Goal: Task Accomplishment & Management: Complete application form

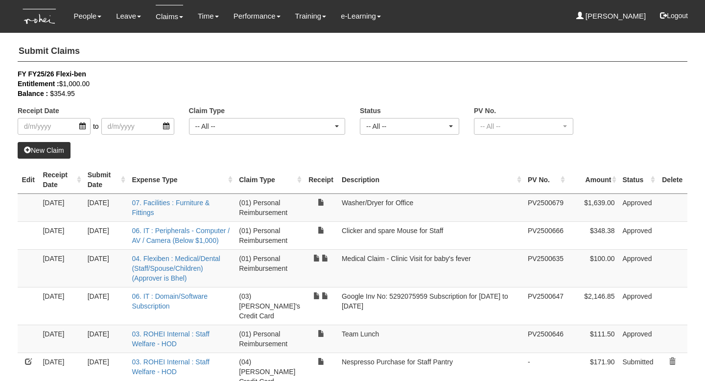
select select "50"
click at [50, 154] on link "New Claim" at bounding box center [44, 150] width 53 height 17
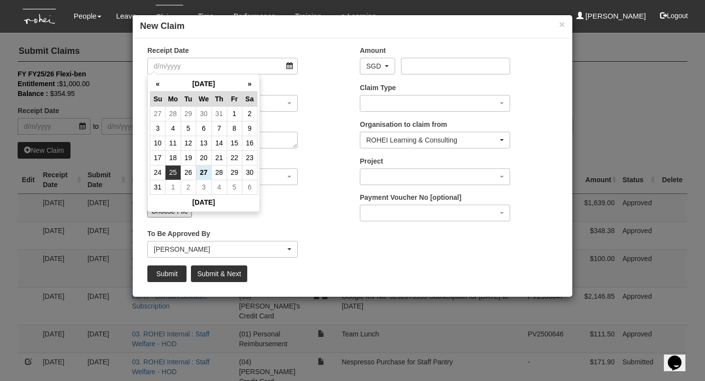
click at [172, 174] on td "25" at bounding box center [172, 172] width 15 height 15
type input "[DATE]"
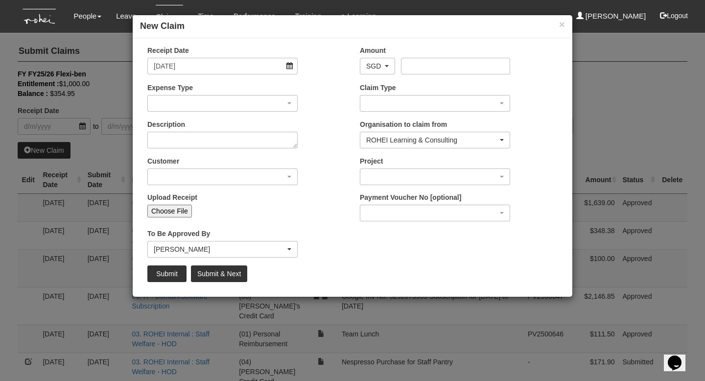
click at [170, 213] on input "Choose File" at bounding box center [169, 211] width 45 height 13
type input "C:\fakepath\ROHEI Corporation Mail - [ROHEI Corp] Your Grab E-Receipt.pdf"
type input "Choose Another File"
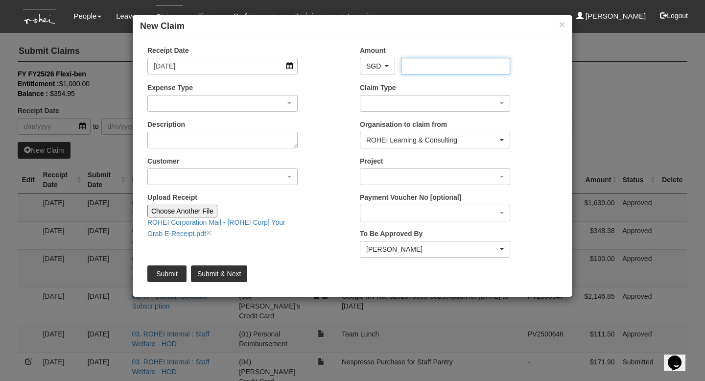
click at [445, 65] on input "Amount" at bounding box center [455, 66] width 109 height 17
type input "25"
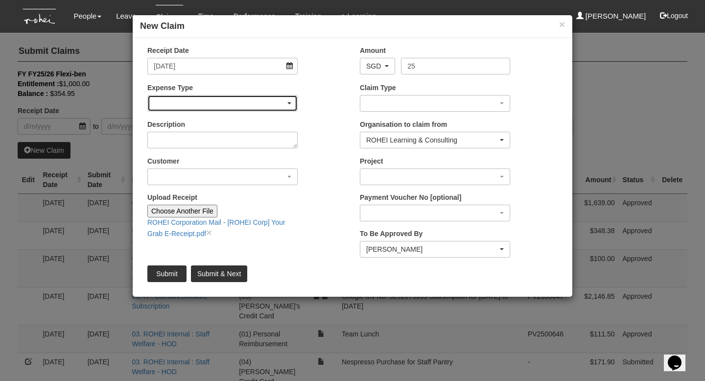
click at [271, 102] on div "button" at bounding box center [222, 103] width 149 height 16
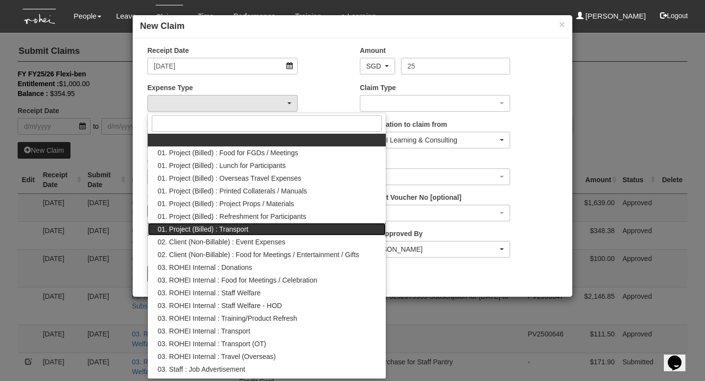
click at [252, 224] on link "01. Project (Billed) : Transport" at bounding box center [267, 229] width 238 height 13
select select "135"
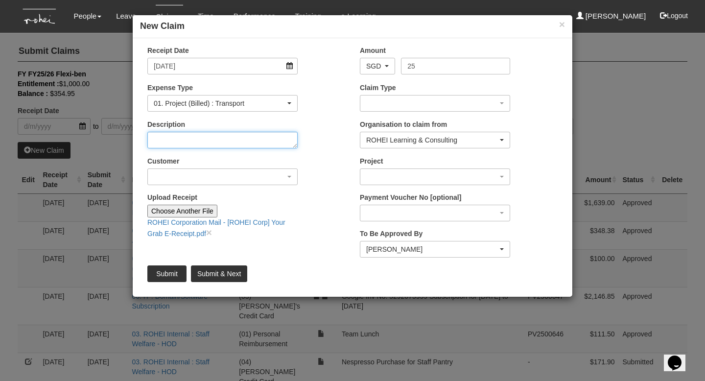
click at [220, 145] on textarea "Description" at bounding box center [222, 140] width 150 height 17
type textarea "Transport - Home to Venue"
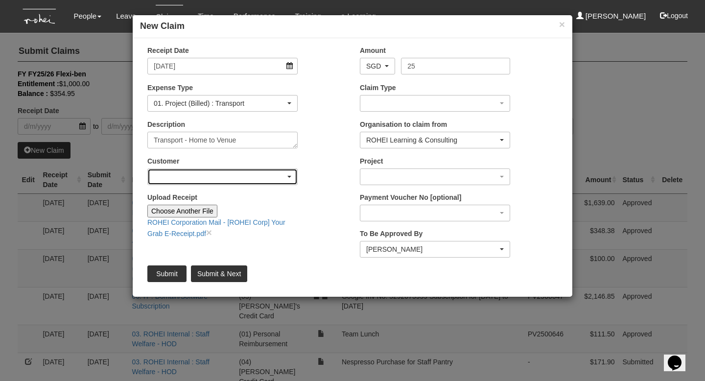
click at [199, 173] on div "button" at bounding box center [222, 177] width 149 height 16
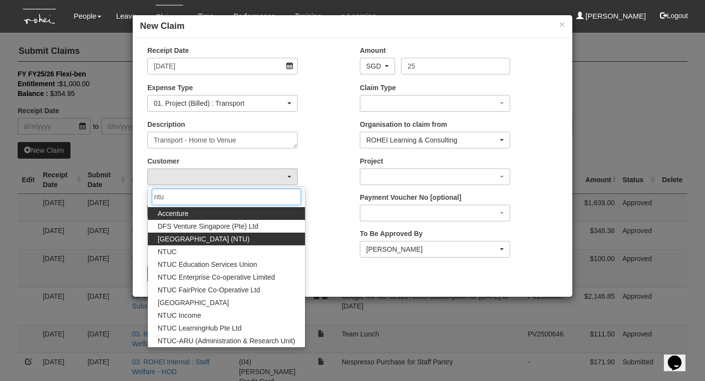
type input "ntu"
click at [225, 237] on span "[GEOGRAPHIC_DATA] (NTU)" at bounding box center [204, 239] width 92 height 10
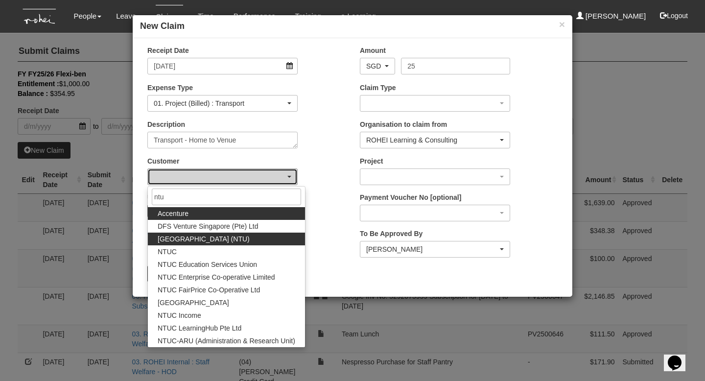
select select "59"
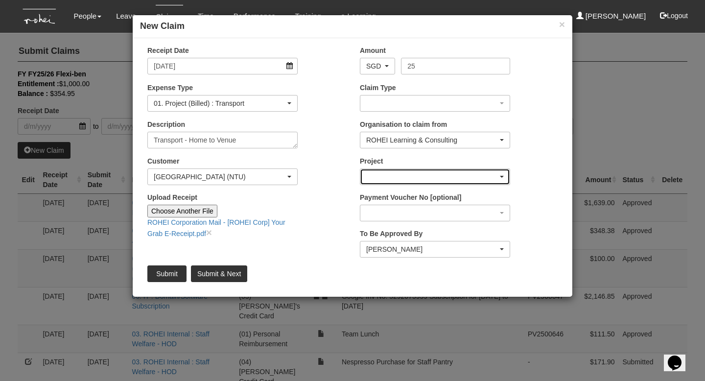
click at [379, 176] on div "button" at bounding box center [434, 177] width 149 height 16
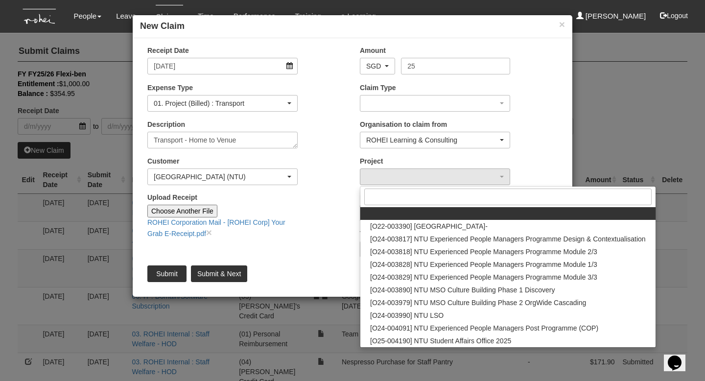
click at [331, 187] on div "Customer (N/A) _ROHEI Internal 3M ASIA PACIFIC PRIVATE LTD [DOMAIN_NAME] AbbVie…" at bounding box center [246, 174] width 212 height 36
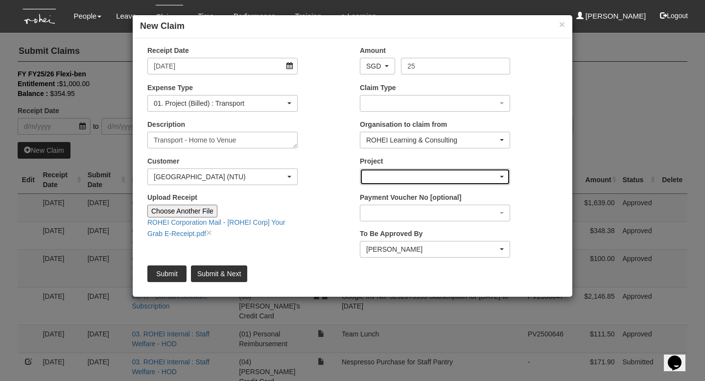
click at [466, 172] on div "button" at bounding box center [434, 177] width 149 height 16
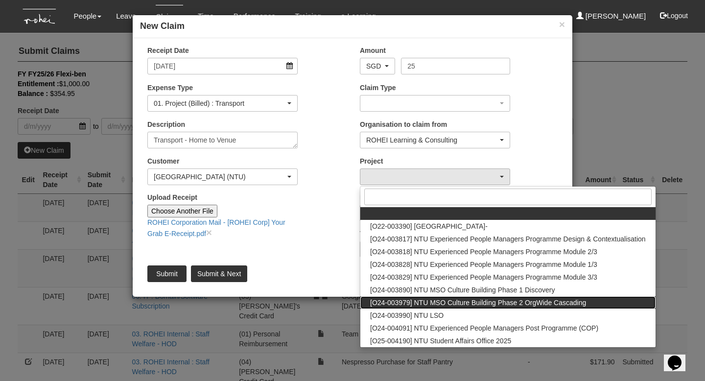
click at [464, 301] on span "[O24-003979] NTU MSO Culture Building Phase 2 OrgWide Cascading" at bounding box center [478, 302] width 216 height 10
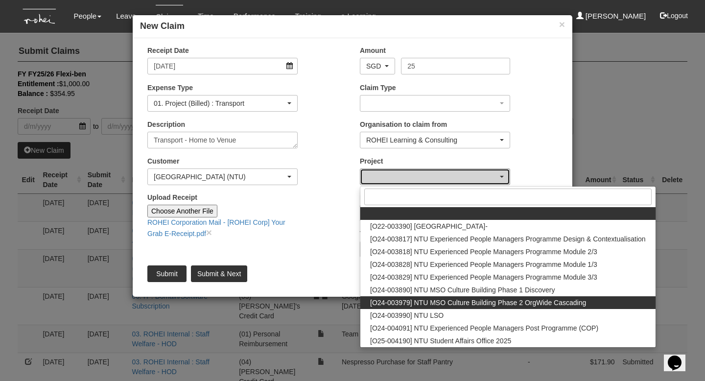
select select "2613"
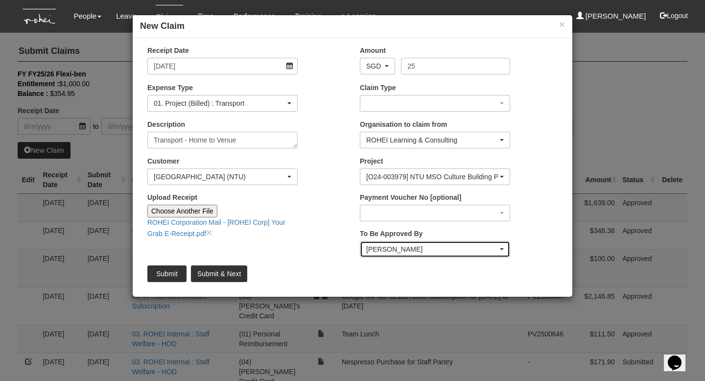
click at [393, 243] on div "[PERSON_NAME]" at bounding box center [434, 249] width 149 height 16
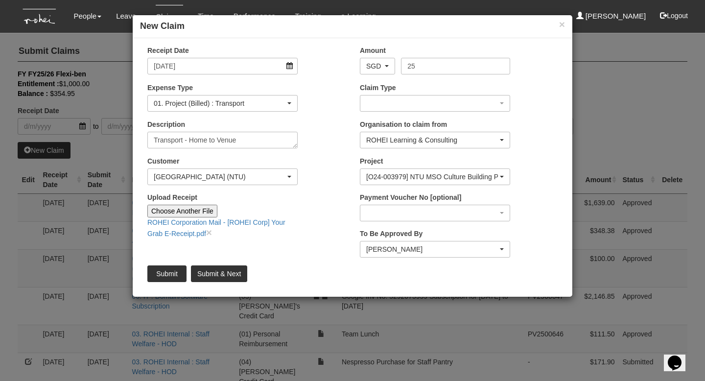
scroll to position [168, 0]
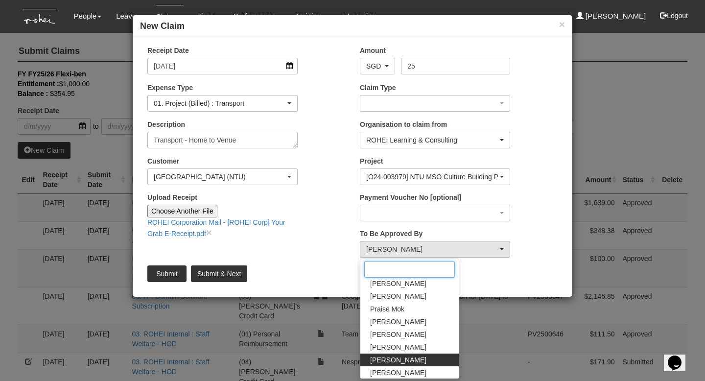
click at [385, 266] on input "Search" at bounding box center [409, 269] width 91 height 17
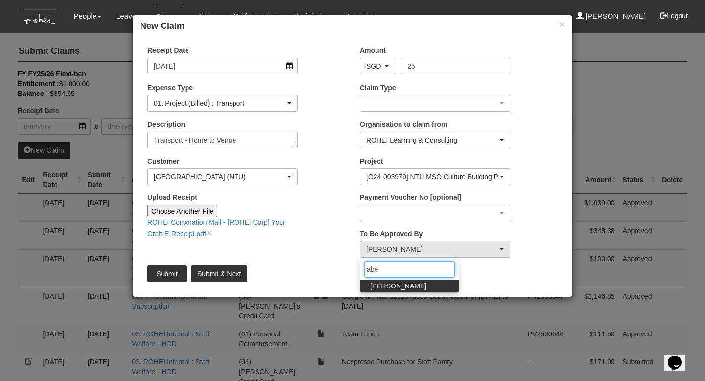
type input "[PERSON_NAME]"
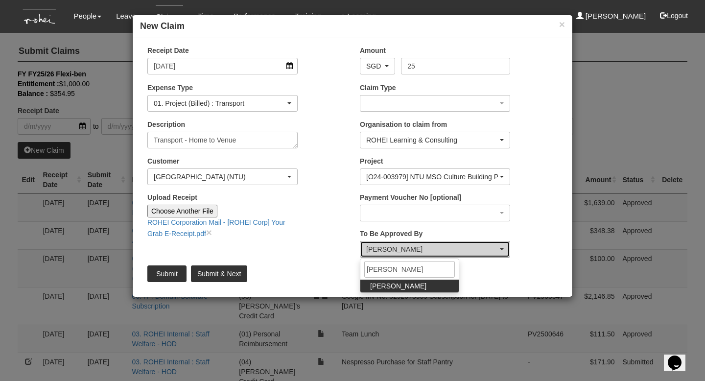
select select "bab5243c-beed-41fc-b362-49a7e6e66dc1"
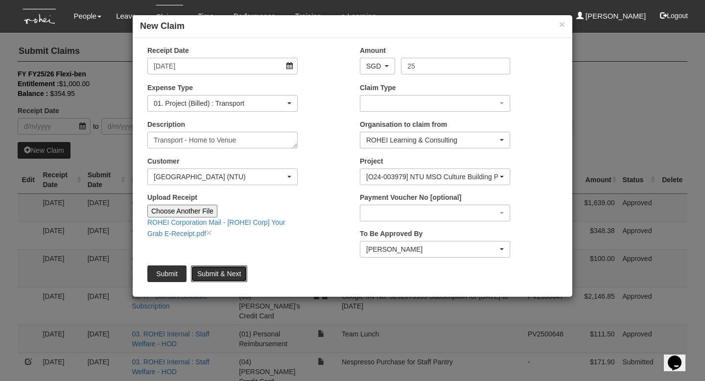
click at [229, 273] on input "Submit & Next" at bounding box center [219, 273] width 56 height 17
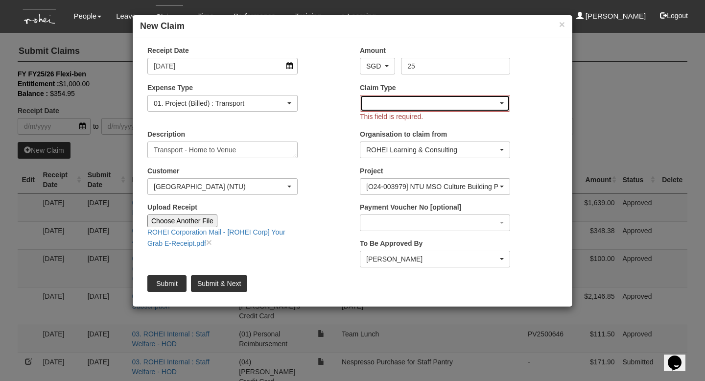
click at [404, 109] on div "button" at bounding box center [434, 103] width 149 height 16
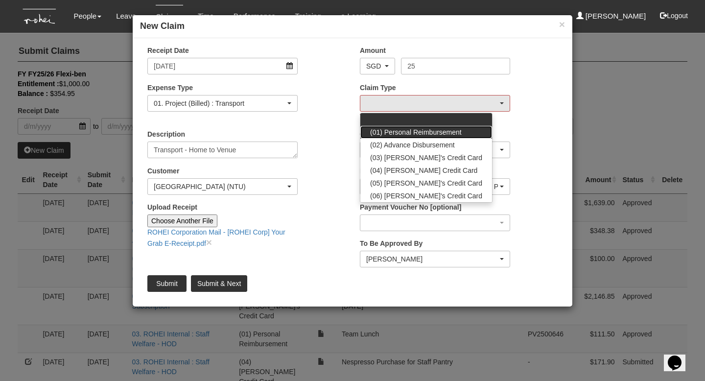
click at [395, 128] on span "(01) Personal Reimbursement" at bounding box center [415, 132] width 91 height 10
select select "14"
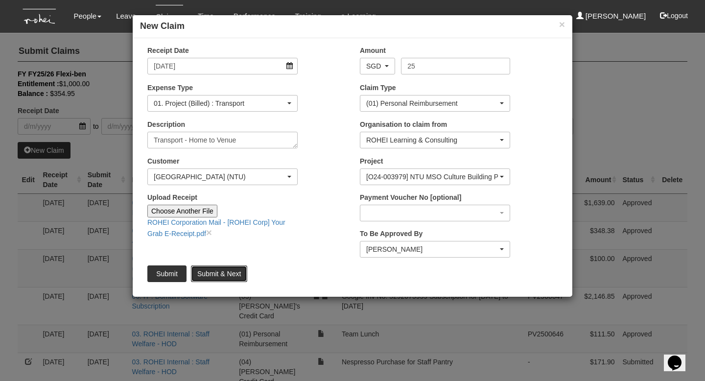
click at [225, 274] on input "Submit & Next" at bounding box center [219, 273] width 56 height 17
type input "Choose File"
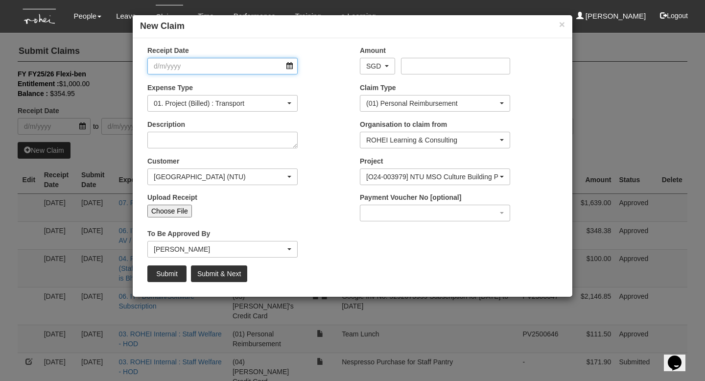
click at [240, 62] on input "Receipt Date" at bounding box center [222, 66] width 150 height 17
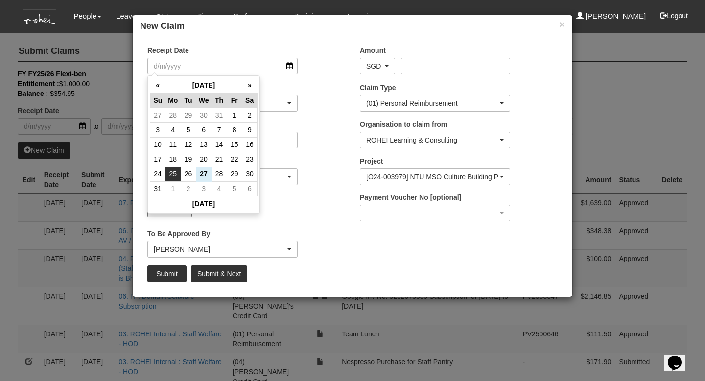
click at [175, 176] on td "25" at bounding box center [172, 173] width 15 height 15
type input "[DATE]"
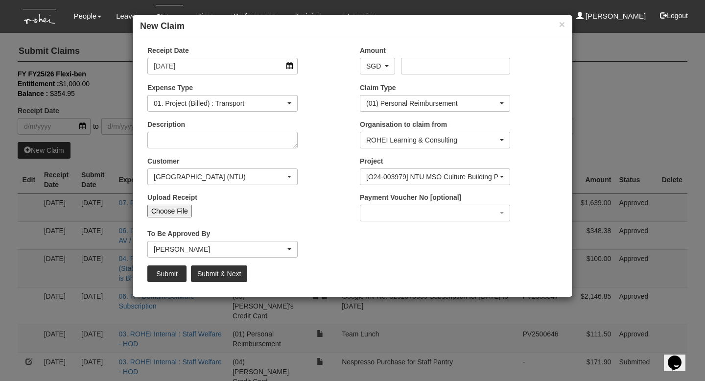
click at [164, 209] on input "Choose File" at bounding box center [169, 211] width 45 height 13
select select "50"
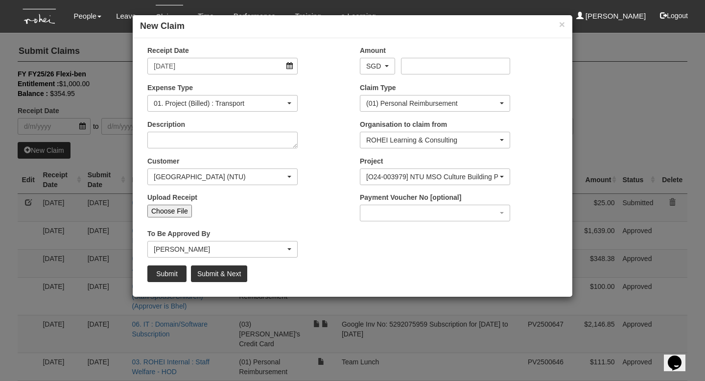
type input "C:\fakepath\Screenshot [DATE] 9.14.21 AM.png"
type input "Choose Another File"
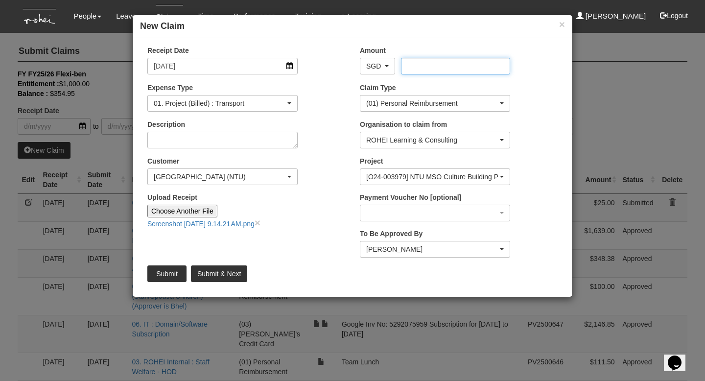
click at [439, 59] on input "Amount" at bounding box center [455, 66] width 109 height 17
type input "16.81"
click at [242, 148] on div "Description" at bounding box center [222, 133] width 165 height 29
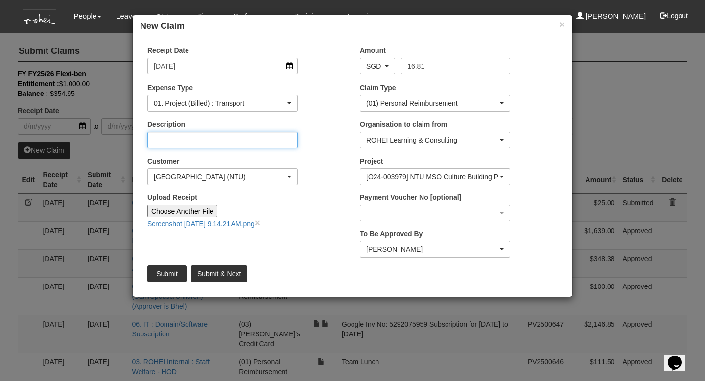
click at [245, 144] on textarea "Description" at bounding box center [222, 140] width 150 height 17
type textarea "T"
type textarea "Transport: Client venue to Home"
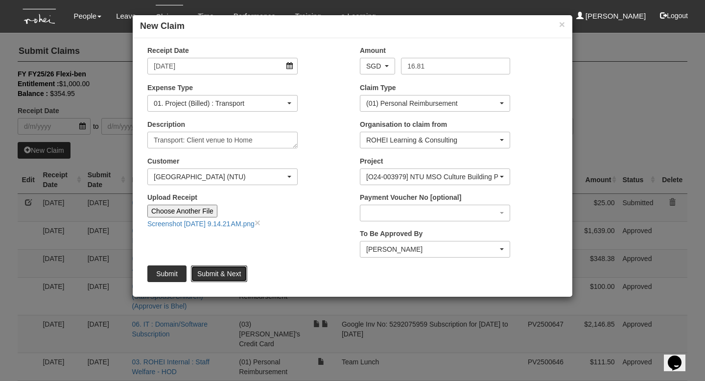
click at [224, 270] on input "Submit & Next" at bounding box center [219, 273] width 56 height 17
type input "Choose File"
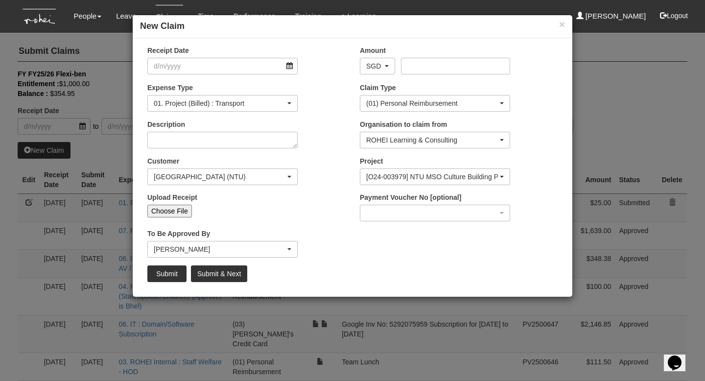
click at [180, 210] on input "Choose File" at bounding box center [169, 211] width 45 height 13
click at [181, 205] on input "Choose File" at bounding box center [169, 211] width 45 height 13
select select "50"
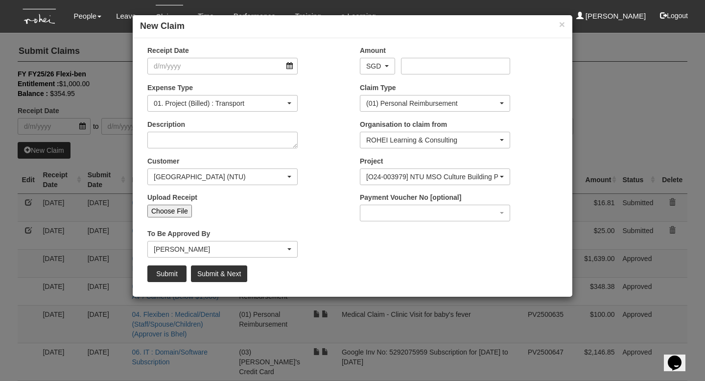
type input "C:\fakepath\invoice.pdf"
type input "Choose Another File"
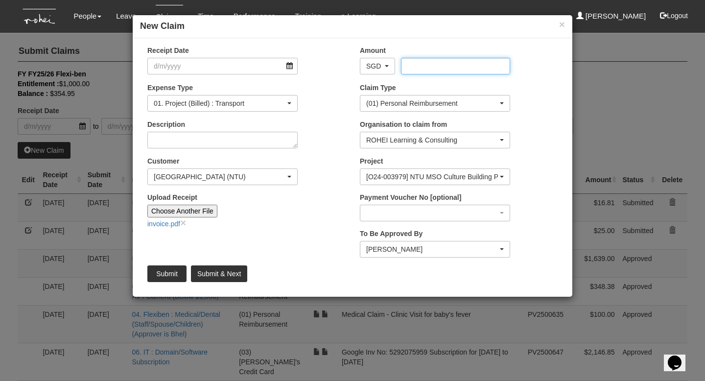
click at [433, 60] on input "Amount" at bounding box center [455, 66] width 109 height 17
type input "197.10"
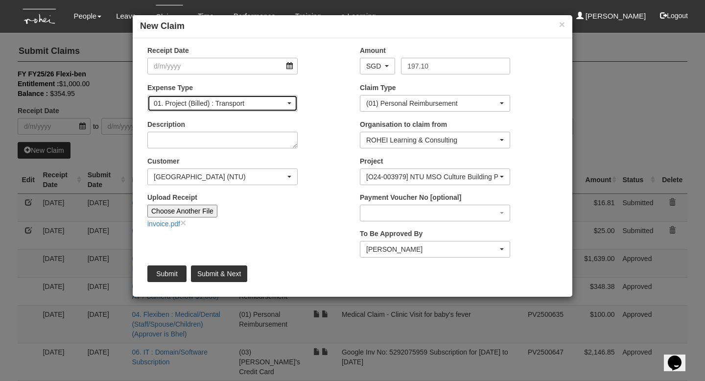
click at [216, 100] on div "01. Project (Billed) : Transport" at bounding box center [220, 103] width 132 height 10
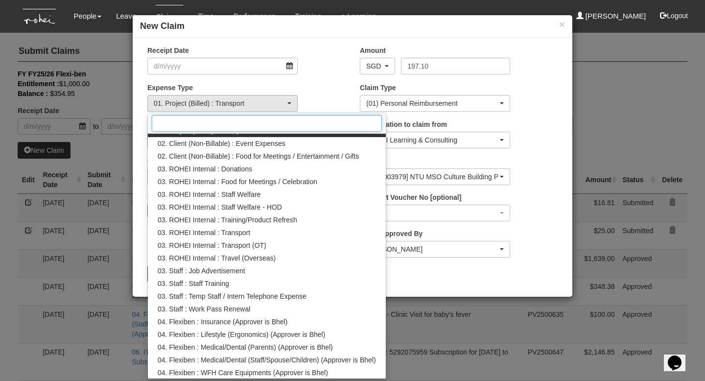
scroll to position [99, 0]
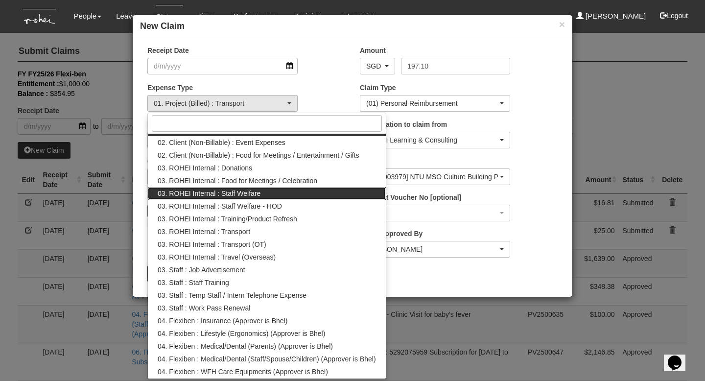
click at [299, 194] on link "03. ROHEI Internal : Staff Welfare" at bounding box center [267, 193] width 238 height 13
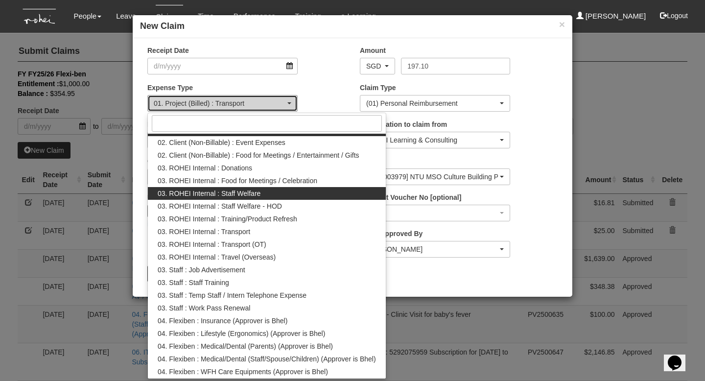
select select "210"
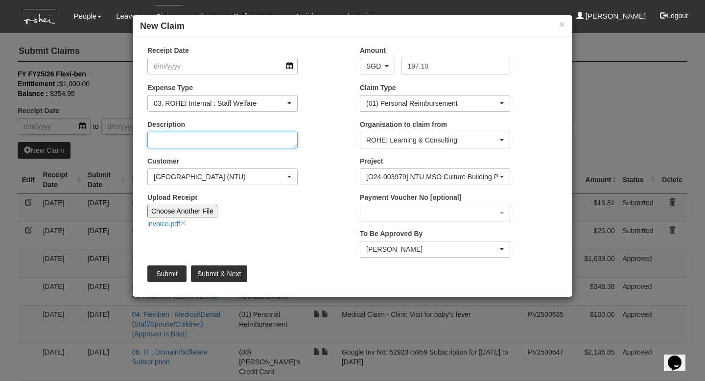
click at [247, 142] on textarea "Description" at bounding box center [222, 140] width 150 height 17
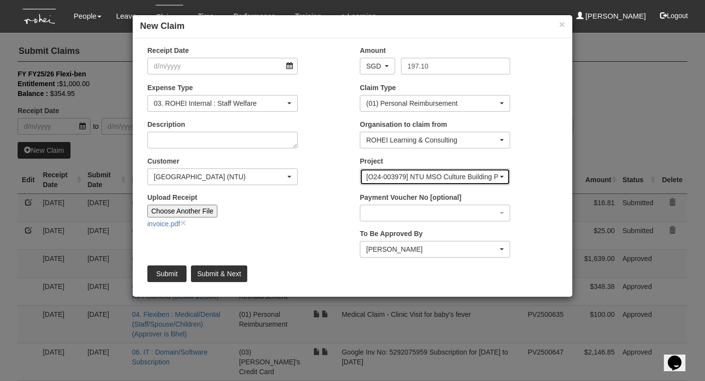
click at [418, 177] on div "[O24-003979] NTU MSO Culture Building Phase 2 OrgWide Cascading" at bounding box center [432, 177] width 132 height 10
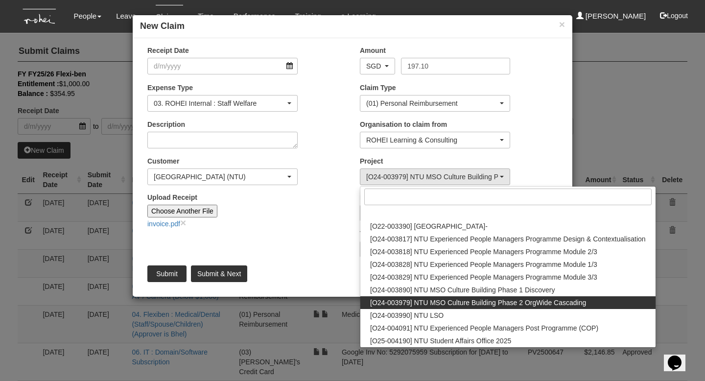
click at [324, 212] on input "Upload Receipt" at bounding box center [282, 210] width 130 height 11
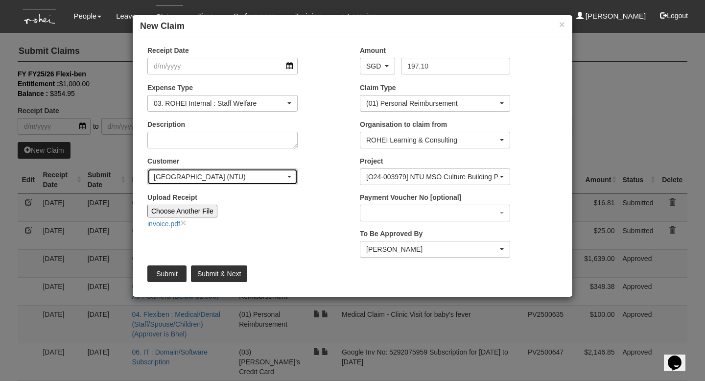
click at [250, 182] on div "[GEOGRAPHIC_DATA] (NTU)" at bounding box center [222, 177] width 149 height 16
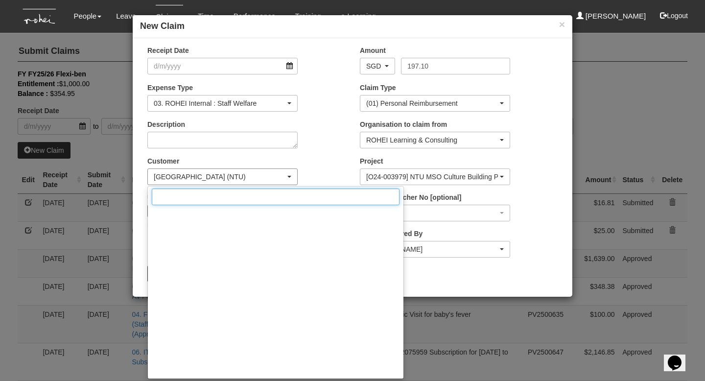
scroll to position [5454, 0]
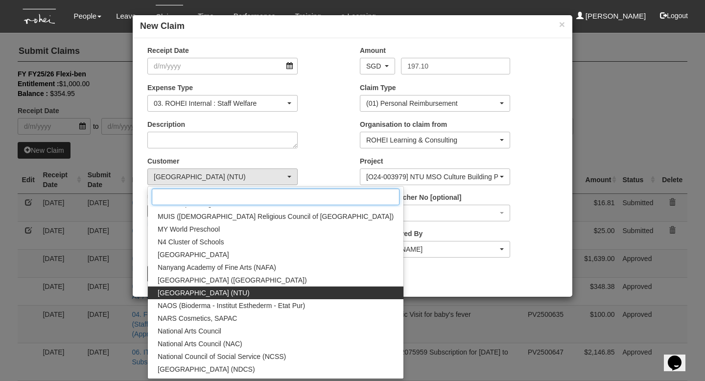
click at [257, 194] on input "Search" at bounding box center [276, 196] width 248 height 17
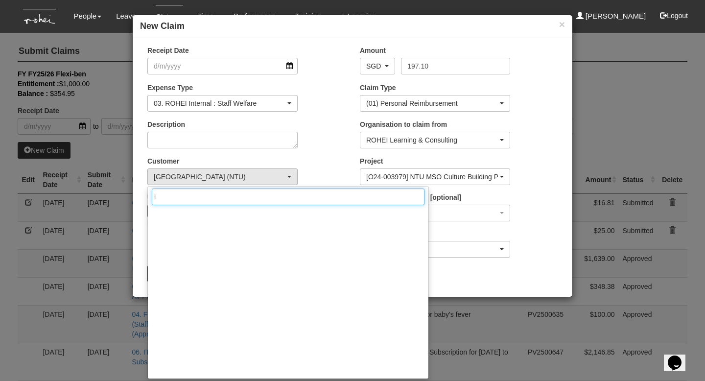
scroll to position [0, 0]
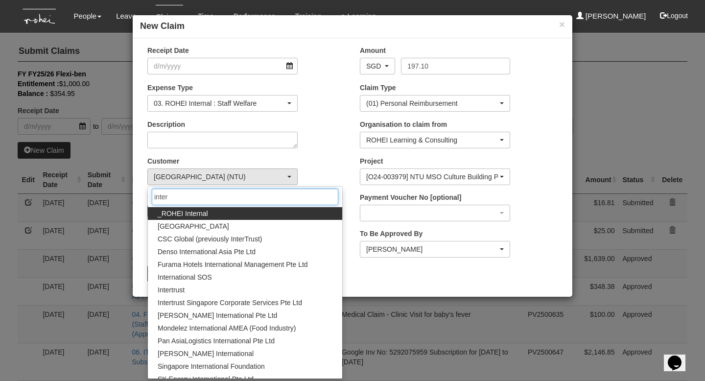
type input "inter"
click at [258, 211] on link "_ROHEI Internal" at bounding box center [245, 213] width 194 height 13
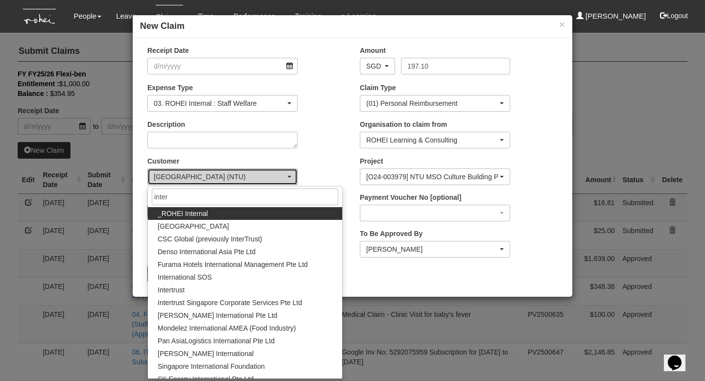
select select "397"
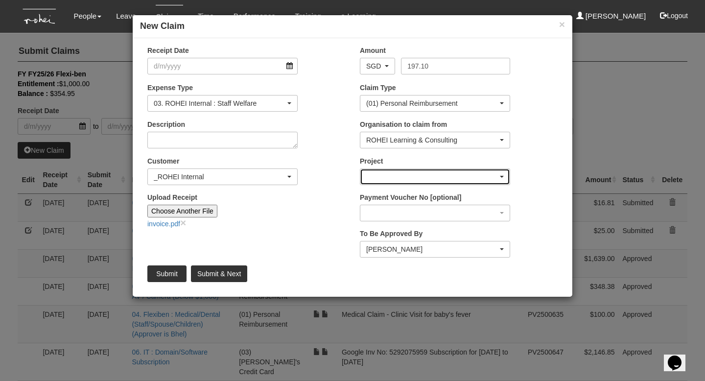
click at [430, 181] on div "button" at bounding box center [434, 177] width 149 height 16
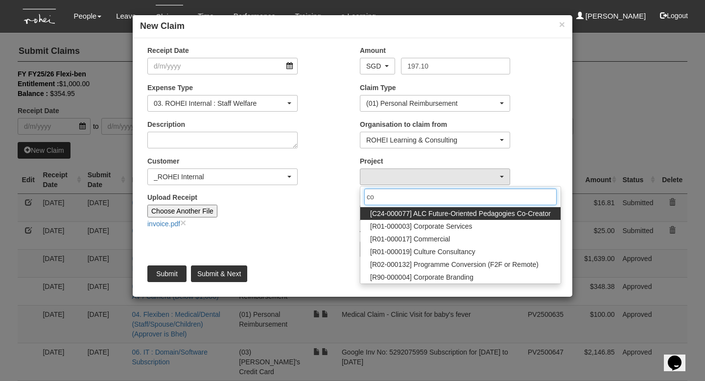
type input "cor"
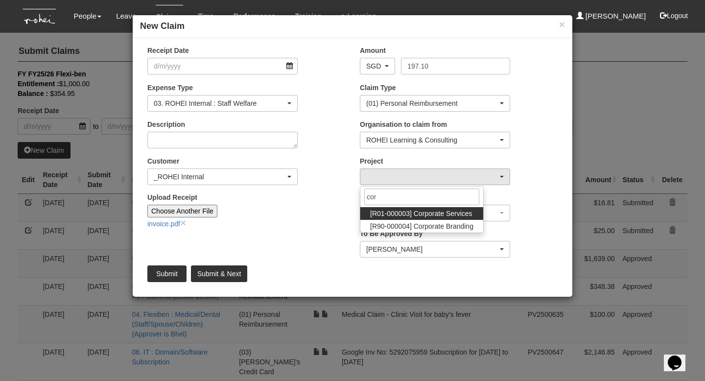
select select "1220"
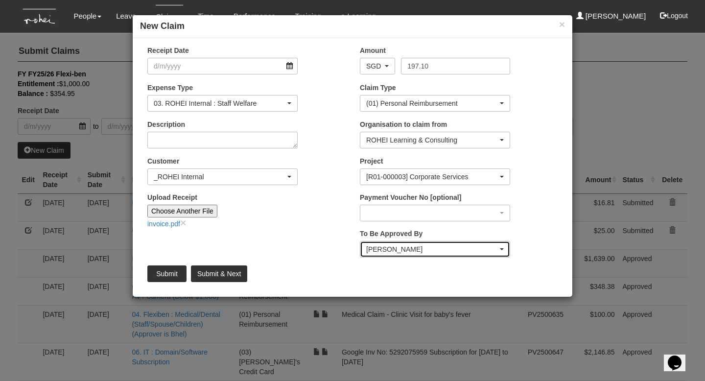
click at [389, 253] on div "[PERSON_NAME]" at bounding box center [432, 249] width 132 height 10
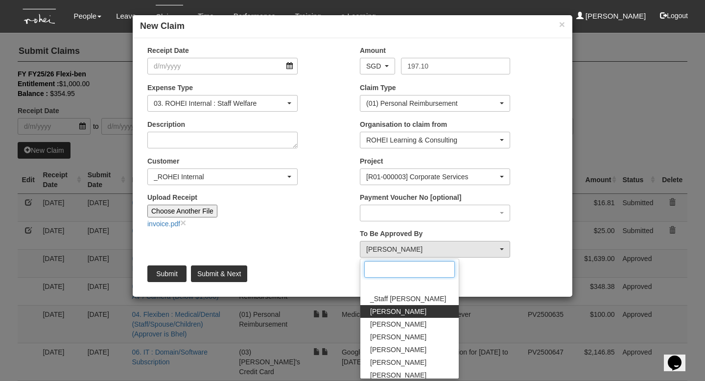
click at [388, 272] on input "Search" at bounding box center [409, 269] width 91 height 17
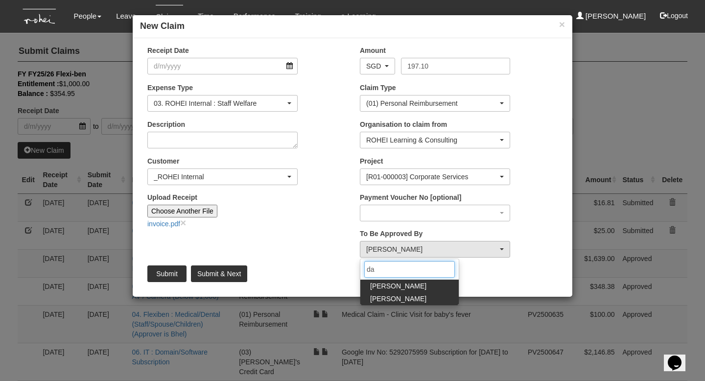
type input "da"
click at [404, 296] on link "[PERSON_NAME]" at bounding box center [409, 298] width 98 height 13
select select "4501bef8-d380-4b60-ac98-9fc585202088"
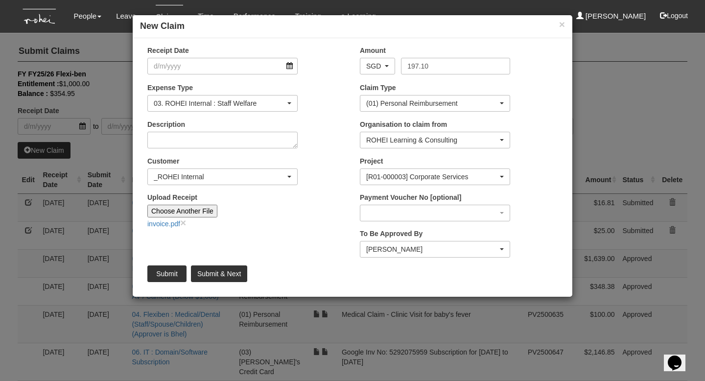
click at [332, 246] on div "Receipt Date Amount AED AFN ALL AMD ANG AOA ARS AUD AWG AZN BAM BBD BDT BGN BHD…" at bounding box center [352, 167] width 439 height 244
click at [233, 144] on textarea "Description" at bounding box center [222, 140] width 150 height 17
type textarea "GE x OCE Lunch"
click at [238, 61] on input "Receipt Date" at bounding box center [222, 66] width 150 height 17
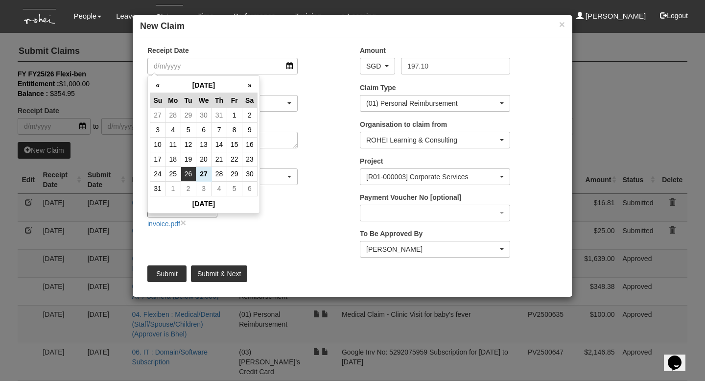
click at [190, 179] on td "26" at bounding box center [188, 173] width 15 height 15
type input "[DATE]"
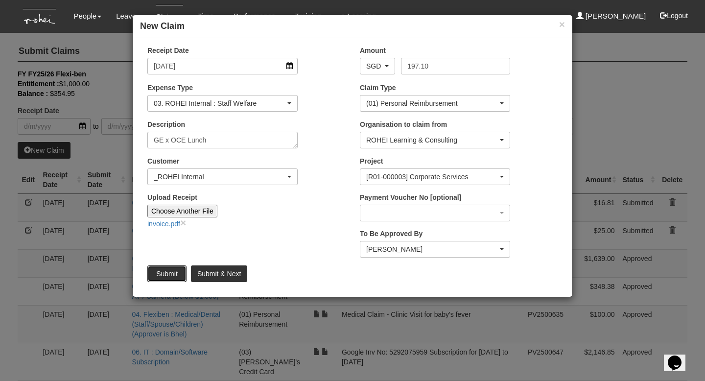
click at [173, 273] on input "Submit" at bounding box center [166, 273] width 39 height 17
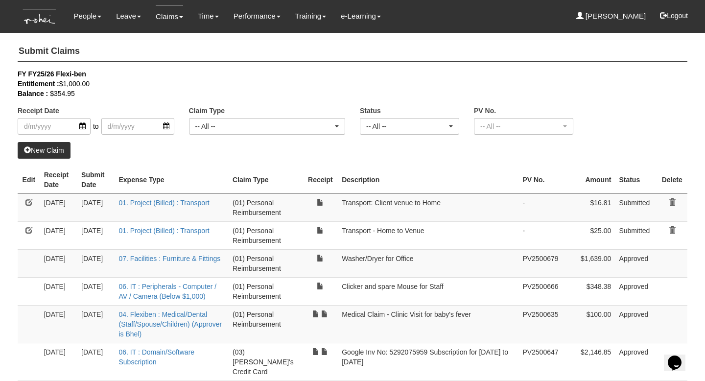
select select "50"
